Goal: Information Seeking & Learning: Learn about a topic

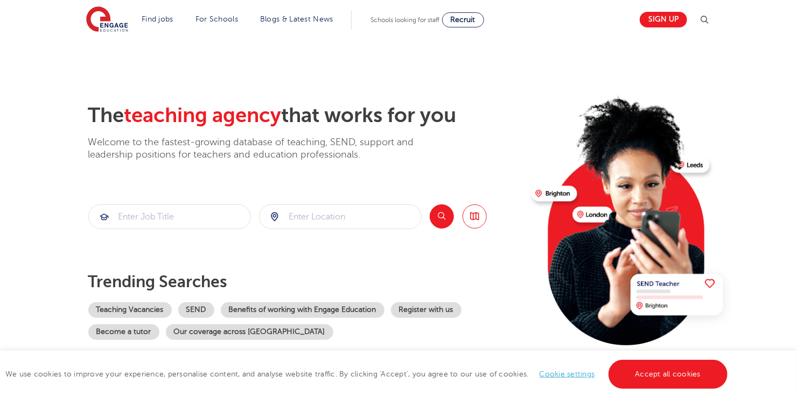
click at [279, 257] on div "The teaching agency that works for you Welcome to the fastest-growing database …" at bounding box center [305, 233] width 434 height 261
click at [312, 227] on input "search" at bounding box center [341, 217] width 162 height 24
type input "da67pe"
click at [441, 221] on button "Search" at bounding box center [442, 217] width 24 height 24
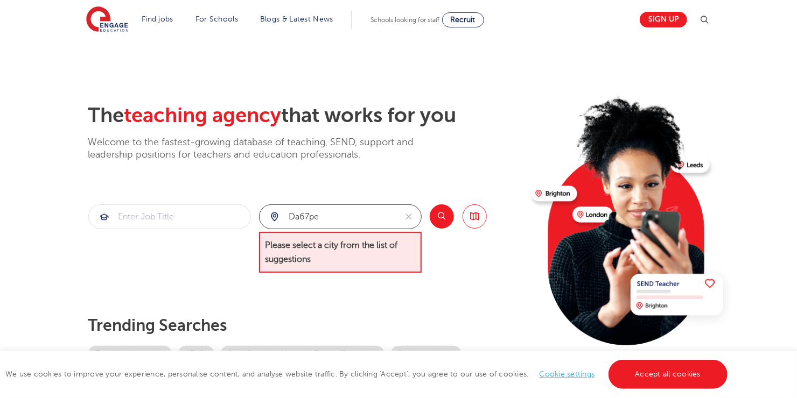
click at [363, 221] on input "da67pe" at bounding box center [328, 217] width 137 height 24
click at [339, 255] on span "Please select a city from the list of suggestions" at bounding box center [340, 252] width 163 height 41
click at [450, 217] on button "Search" at bounding box center [442, 217] width 24 height 24
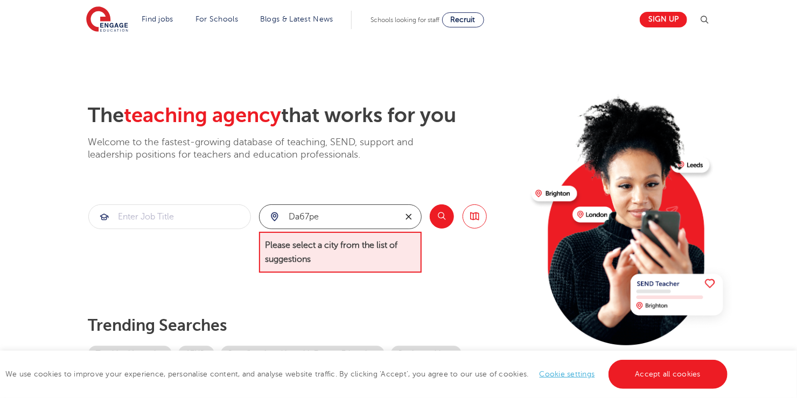
click at [414, 215] on icon "reset" at bounding box center [408, 217] width 11 height 10
type input "bexley"
click button "Submit" at bounding box center [0, 0] width 0 height 0
click at [445, 219] on button "Search" at bounding box center [442, 217] width 24 height 24
click at [212, 222] on input "search" at bounding box center [170, 217] width 162 height 24
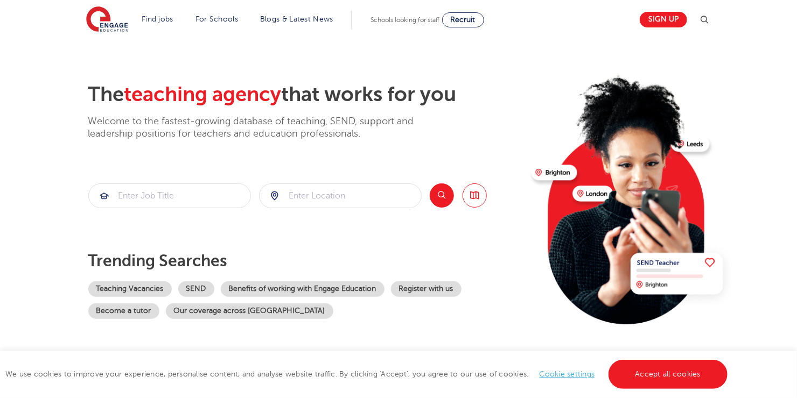
scroll to position [22, 0]
click at [193, 195] on input "search" at bounding box center [170, 196] width 162 height 24
type input "premises"
click button "Submit" at bounding box center [0, 0] width 0 height 0
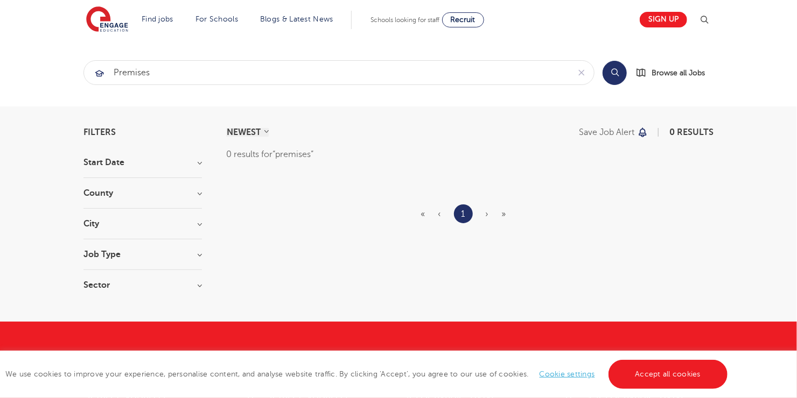
click at [114, 257] on h3 "Job Type" at bounding box center [142, 254] width 118 height 9
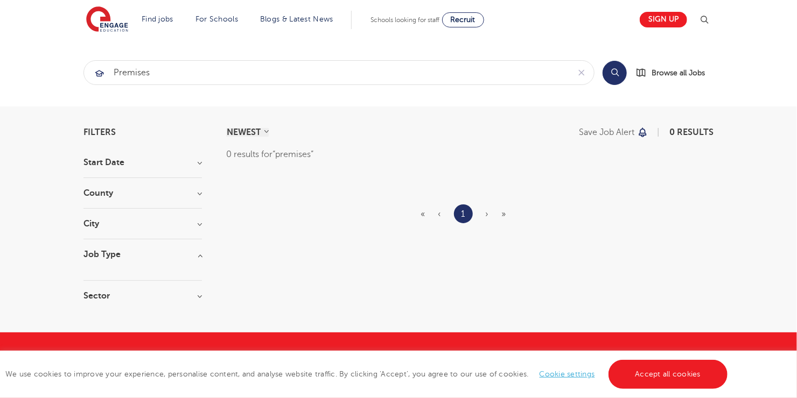
click at [205, 250] on div "Filters Start Date County City Job Type Sector Cancel View Results NEWEST OLDES…" at bounding box center [398, 219] width 646 height 183
drag, startPoint x: 183, startPoint y: 77, endPoint x: 78, endPoint y: 79, distance: 104.5
click at [78, 79] on div "premises Search Browse all Jobs" at bounding box center [398, 72] width 646 height 25
click button "Submit" at bounding box center [0, 0] width 0 height 0
click at [335, 134] on div "NEWEST OLDEST Save job alert 0 results" at bounding box center [469, 132] width 487 height 9
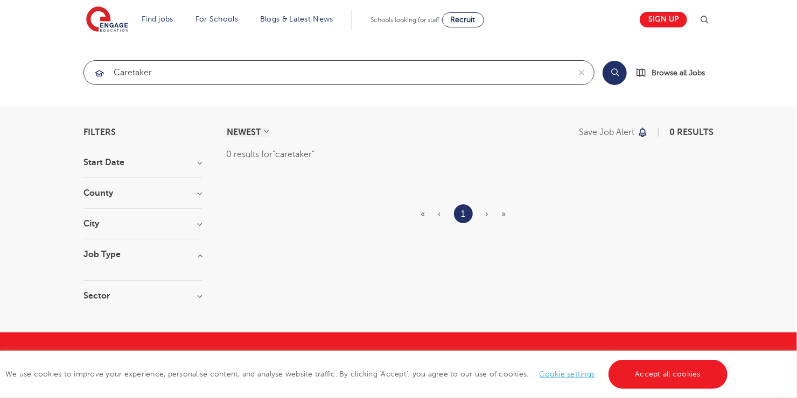
drag, startPoint x: 191, startPoint y: 74, endPoint x: 72, endPoint y: 65, distance: 119.4
click at [72, 65] on section "caretaker Search Browse all Jobs" at bounding box center [398, 73] width 797 height 68
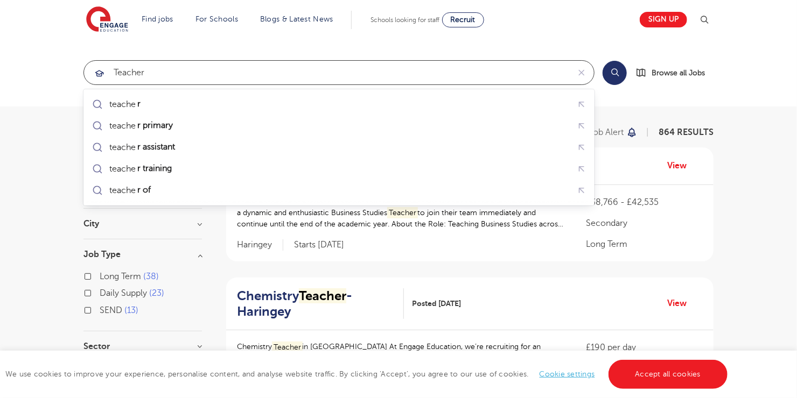
type input "teacher"
click button "Submit" at bounding box center [0, 0] width 0 height 0
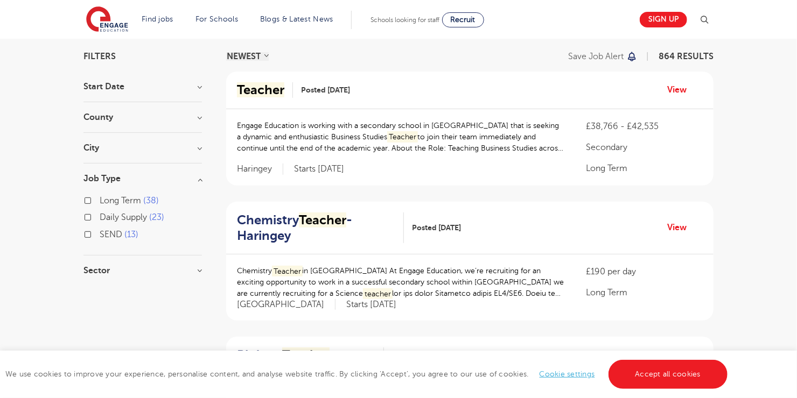
scroll to position [86, 0]
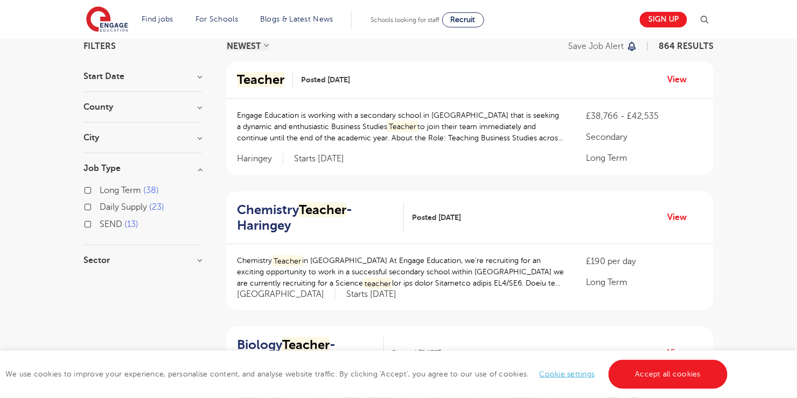
click at [201, 259] on h3 "Sector" at bounding box center [142, 260] width 118 height 9
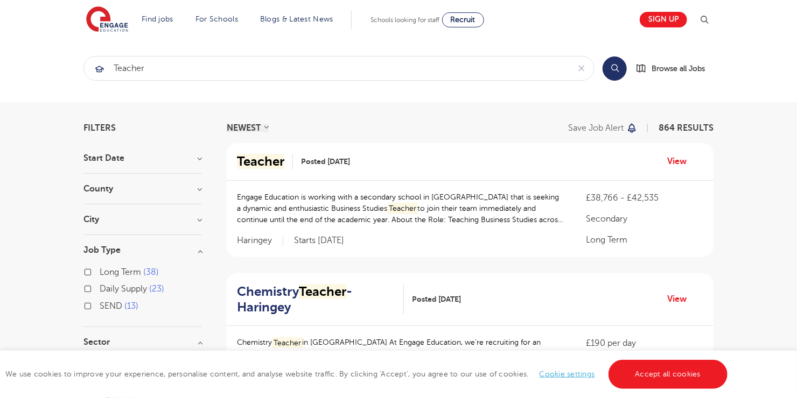
scroll to position [0, 0]
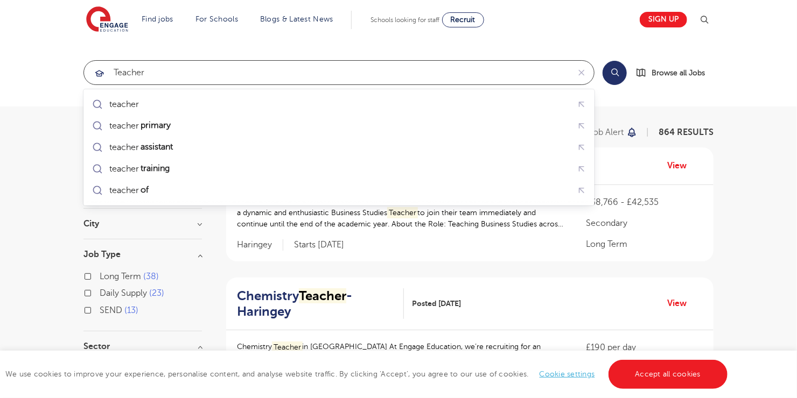
drag, startPoint x: 164, startPoint y: 68, endPoint x: 73, endPoint y: 73, distance: 91.7
click at [73, 73] on section "teacher Search Browse all Jobs" at bounding box center [398, 73] width 797 height 68
